Goal: Book appointment/travel/reservation

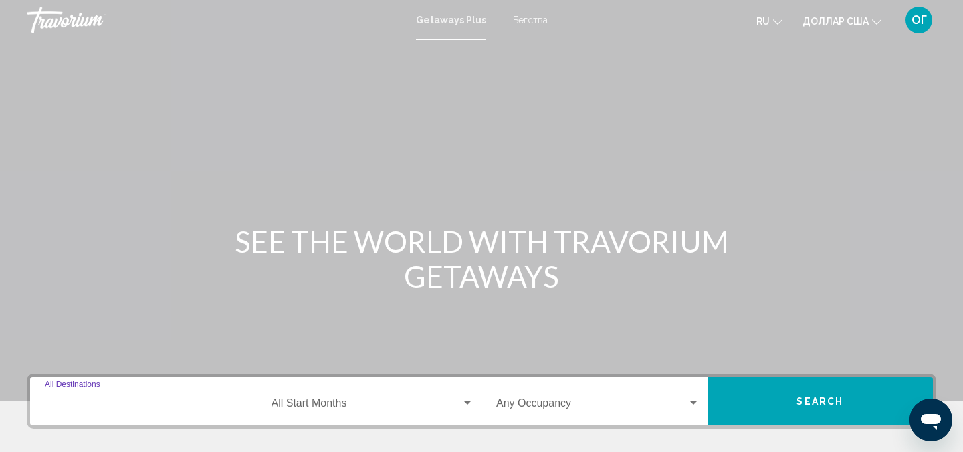
click at [86, 404] on input "Destination All Destinations" at bounding box center [146, 406] width 203 height 12
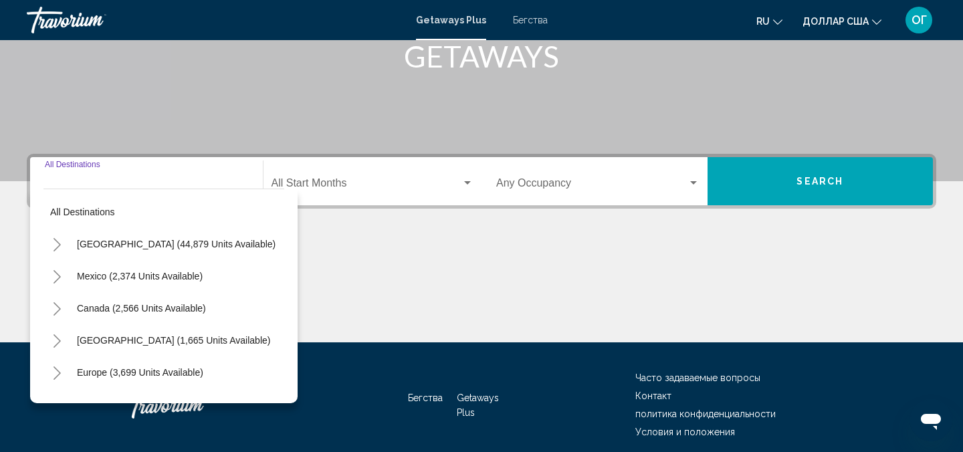
scroll to position [274, 0]
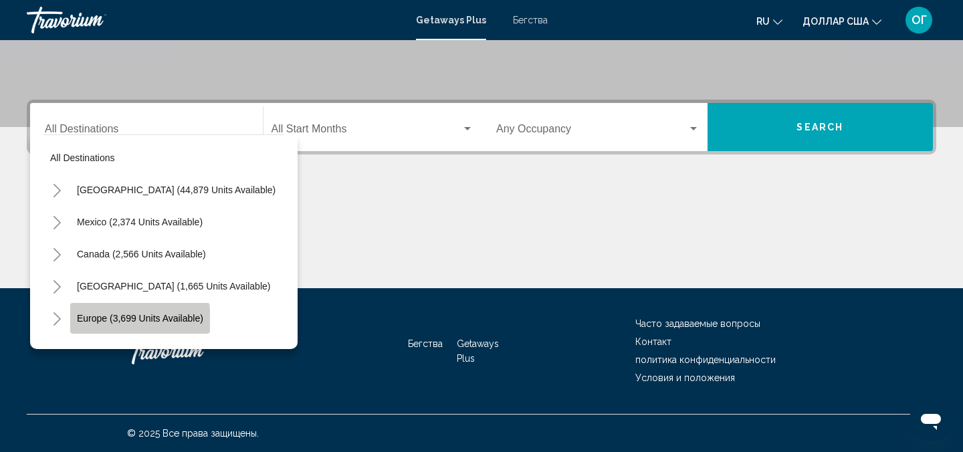
click at [120, 321] on span "Europe (3,699 units available)" at bounding box center [140, 318] width 126 height 11
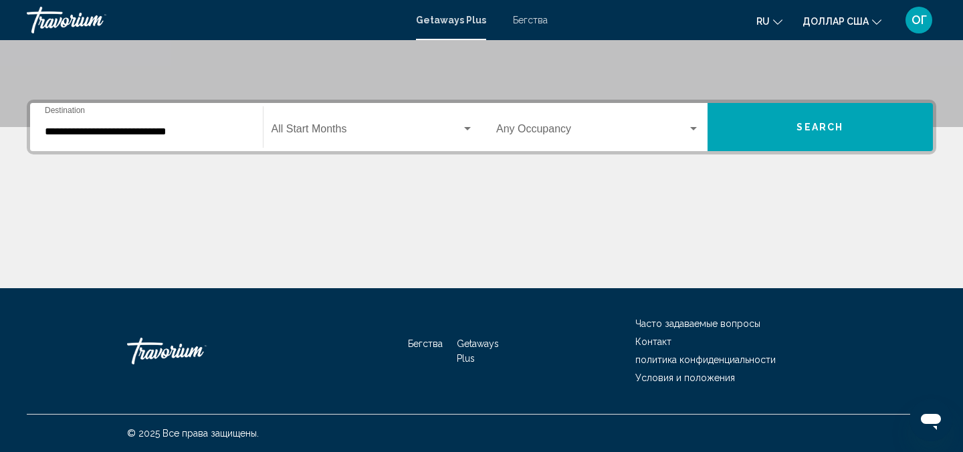
click at [209, 122] on div "**********" at bounding box center [146, 127] width 203 height 42
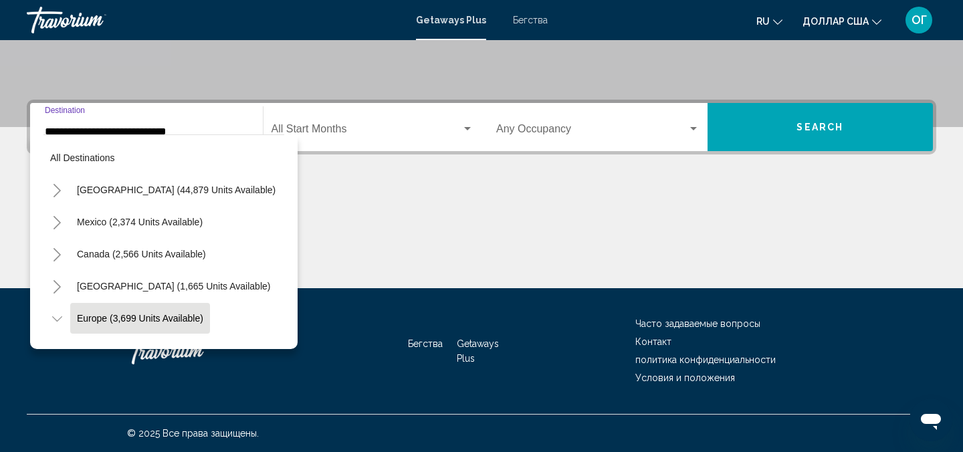
scroll to position [80, 0]
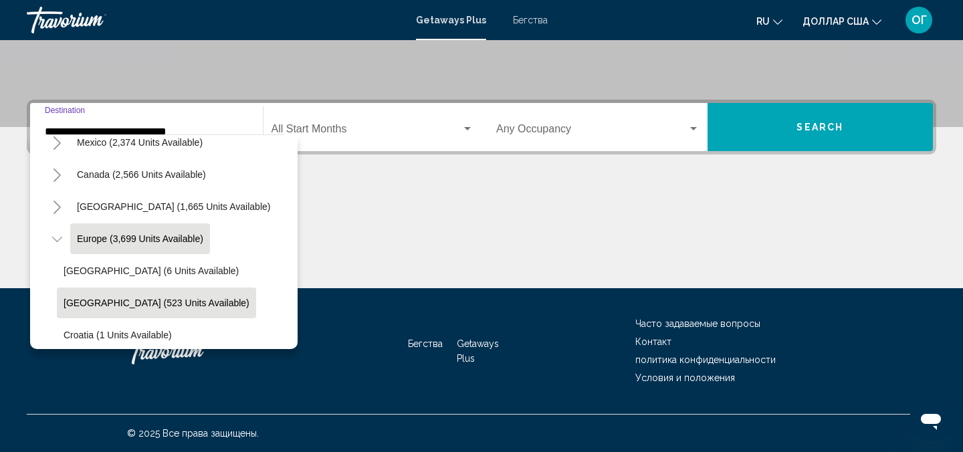
click at [140, 308] on span "[GEOGRAPHIC_DATA] (523 units available)" at bounding box center [157, 303] width 186 height 11
type input "**********"
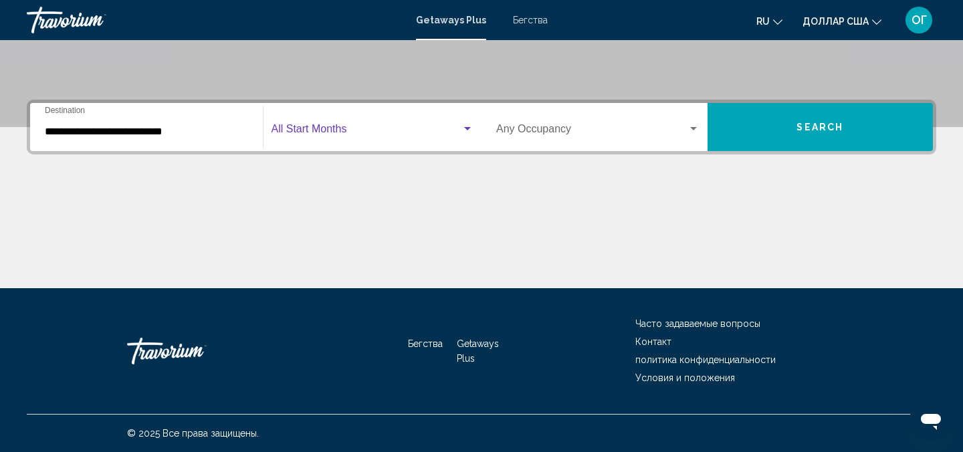
click at [471, 126] on div "Виджет поиска" at bounding box center [467, 129] width 12 height 11
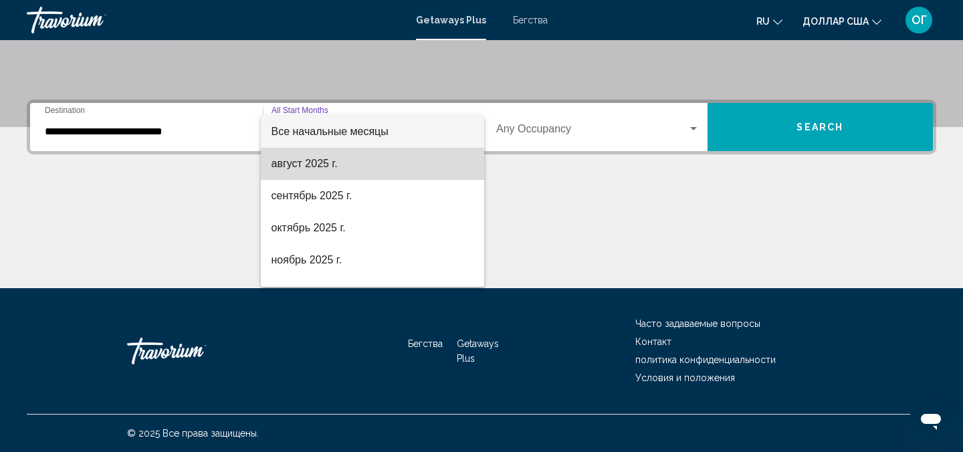
click at [353, 175] on span "август 2025 г." at bounding box center [372, 164] width 203 height 32
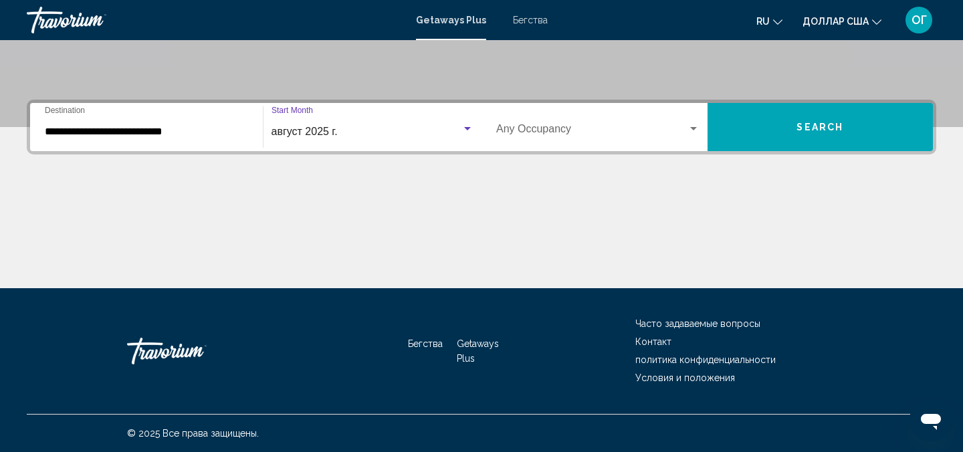
click at [840, 133] on button "Search" at bounding box center [820, 127] width 226 height 48
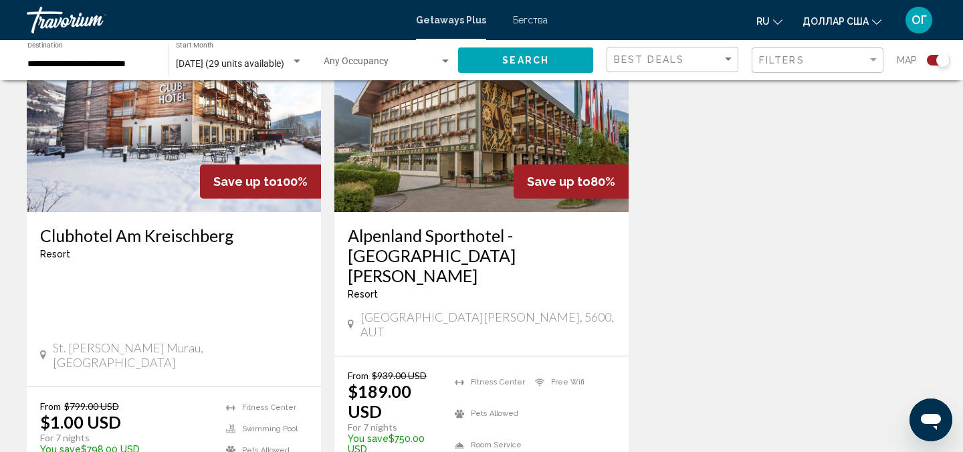
scroll to position [562, 0]
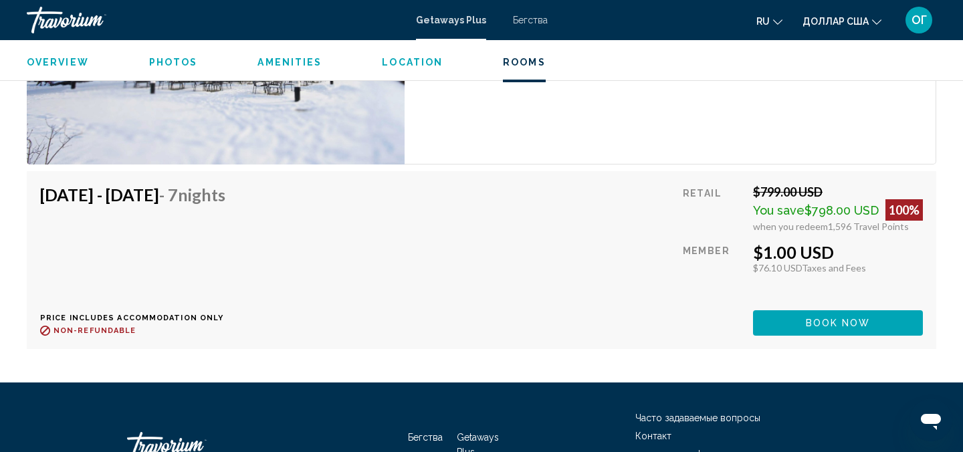
scroll to position [2234, 0]
